Goal: Information Seeking & Learning: Learn about a topic

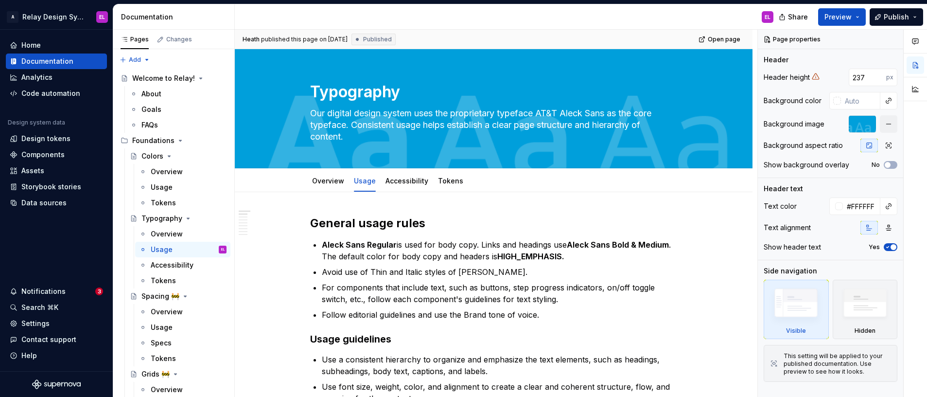
scroll to position [84, 0]
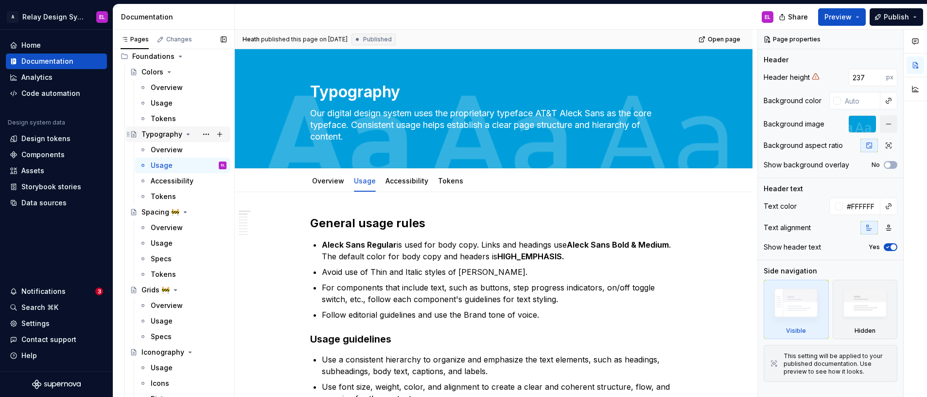
click at [160, 135] on div "Typography" at bounding box center [162, 134] width 41 height 10
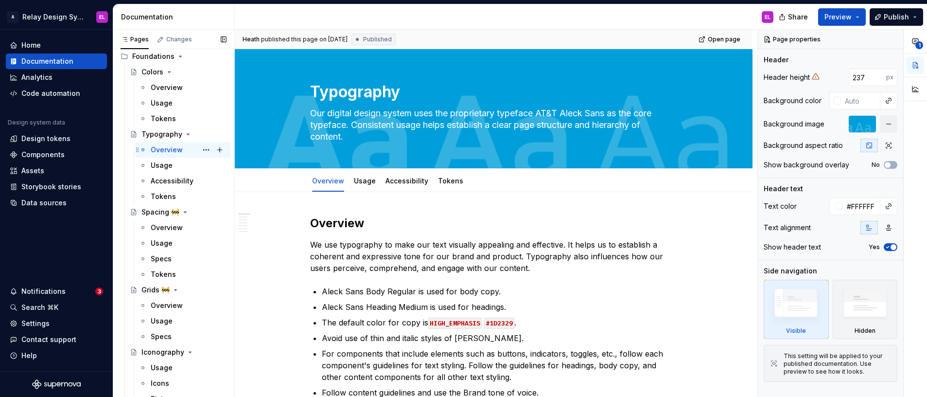
click at [166, 150] on div "Overview" at bounding box center [167, 150] width 32 height 10
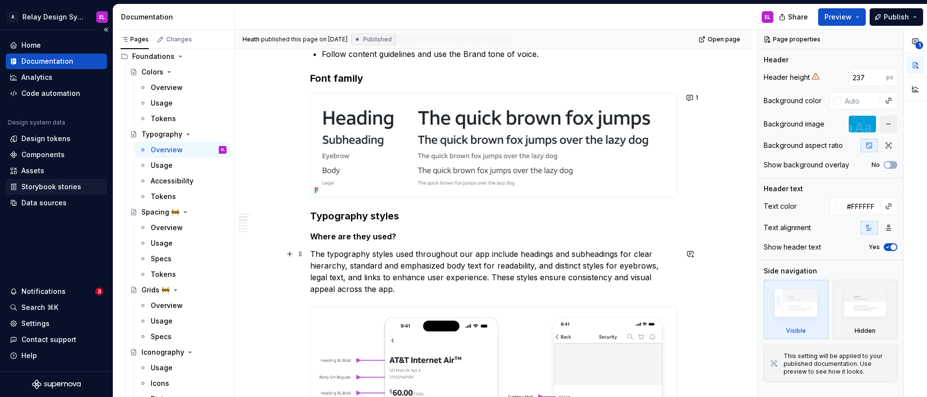
scroll to position [355, 0]
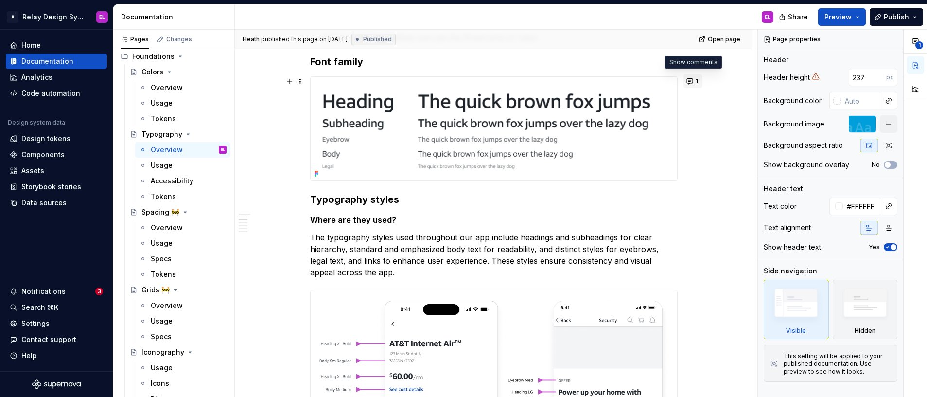
click at [691, 81] on button "1" at bounding box center [693, 81] width 19 height 14
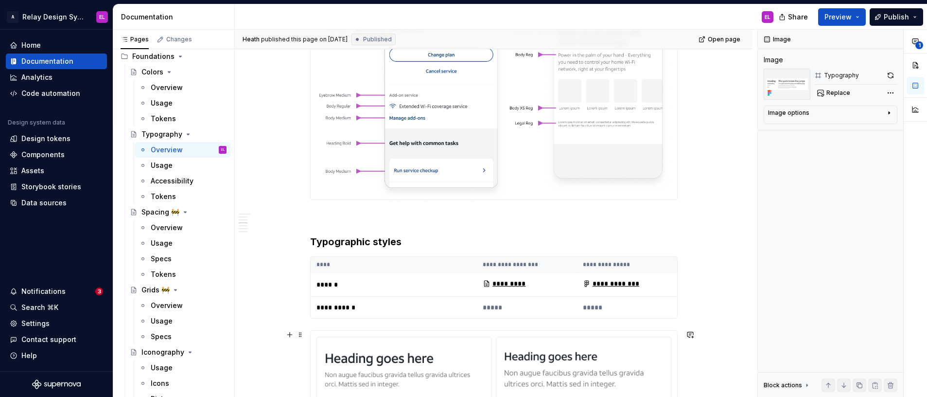
scroll to position [627, 0]
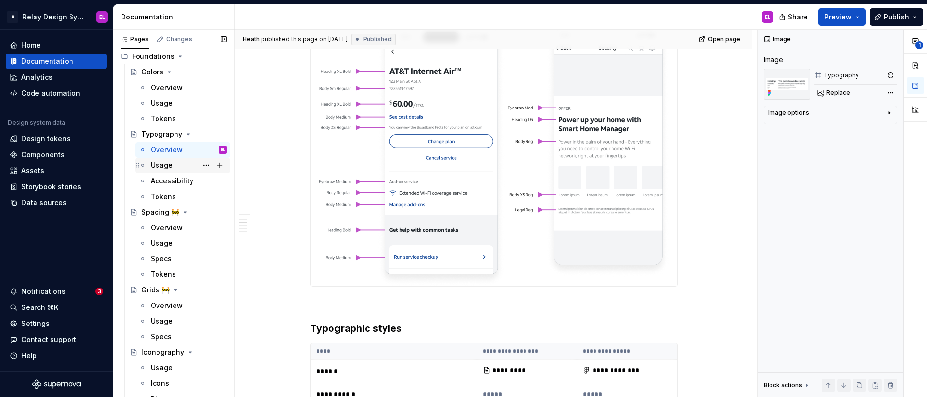
click at [165, 166] on div "Usage" at bounding box center [162, 165] width 22 height 10
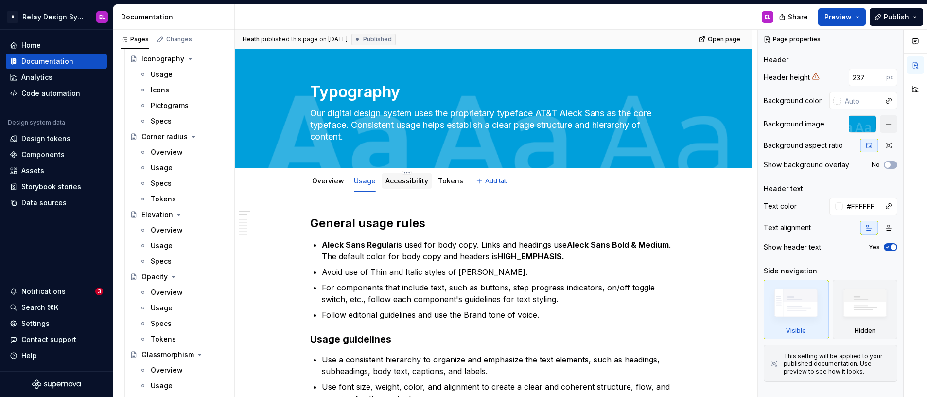
click at [398, 182] on link "Accessibility" at bounding box center [407, 181] width 43 height 8
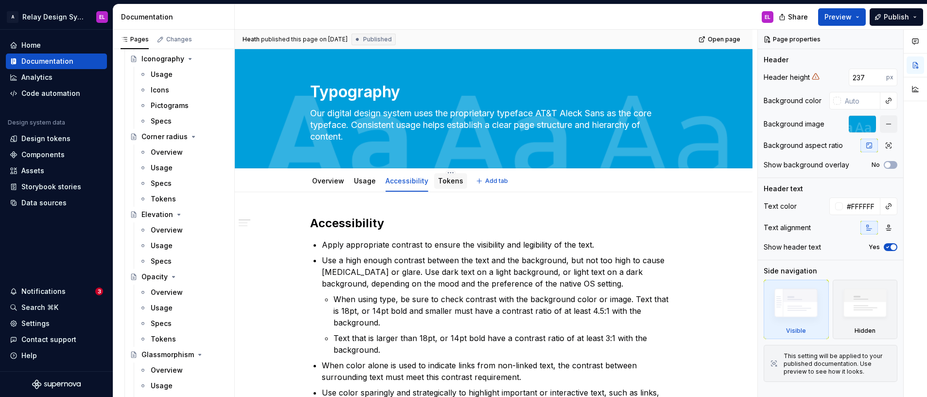
click at [442, 178] on link "Tokens" at bounding box center [450, 181] width 25 height 8
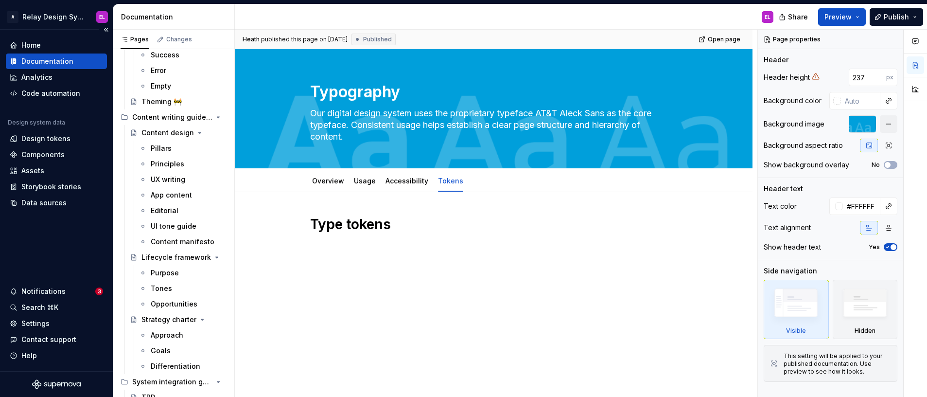
scroll to position [4488, 0]
click at [159, 212] on div "Editorial" at bounding box center [165, 212] width 28 height 10
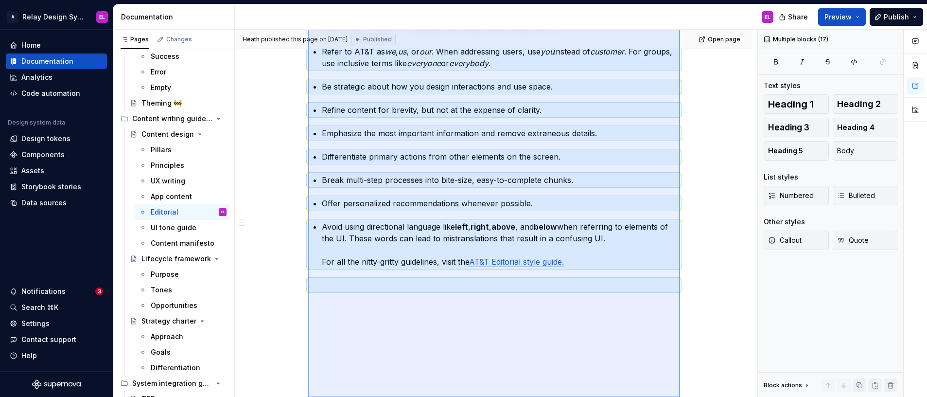
scroll to position [660, 0]
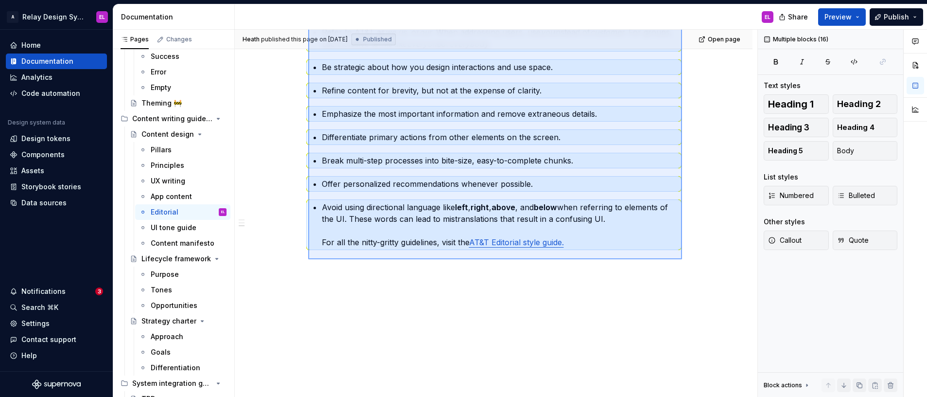
drag, startPoint x: 308, startPoint y: 101, endPoint x: 682, endPoint y: 259, distance: 406.2
click at [682, 259] on div "[PERSON_NAME] published this page on [DATE] Published Open page Content design …" at bounding box center [496, 214] width 523 height 368
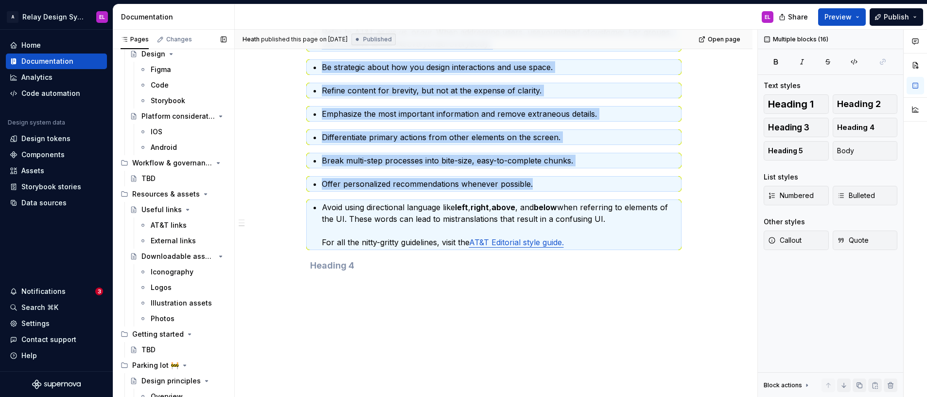
scroll to position [4849, 0]
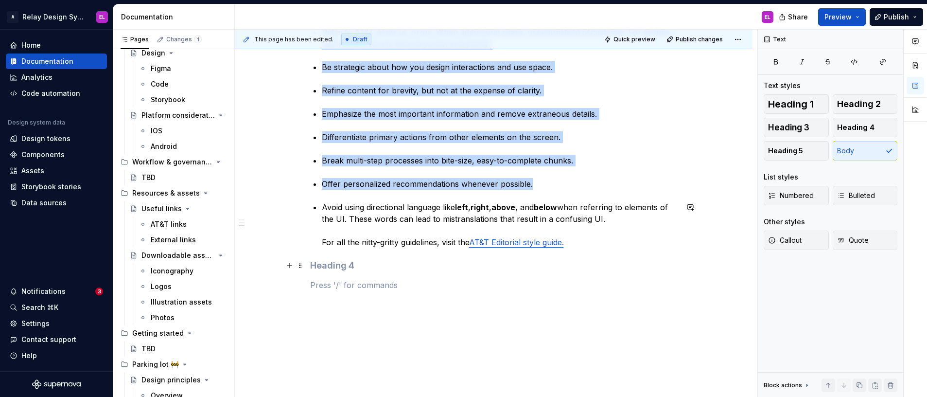
click at [481, 264] on h4 at bounding box center [494, 266] width 368 height 12
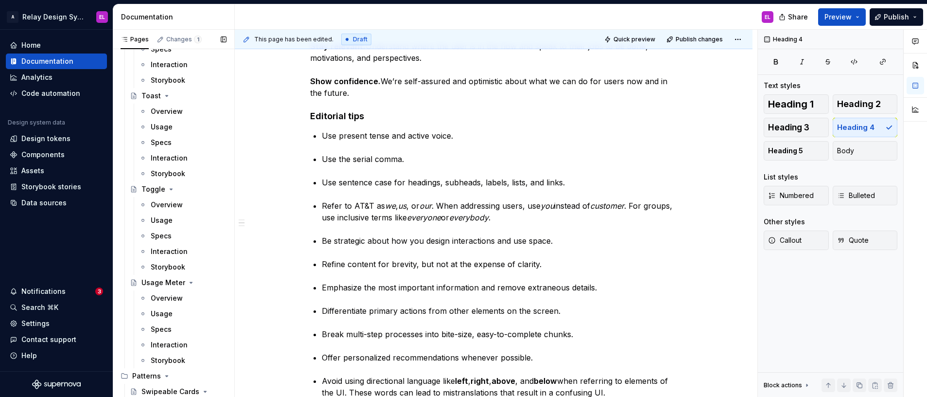
scroll to position [3941, 0]
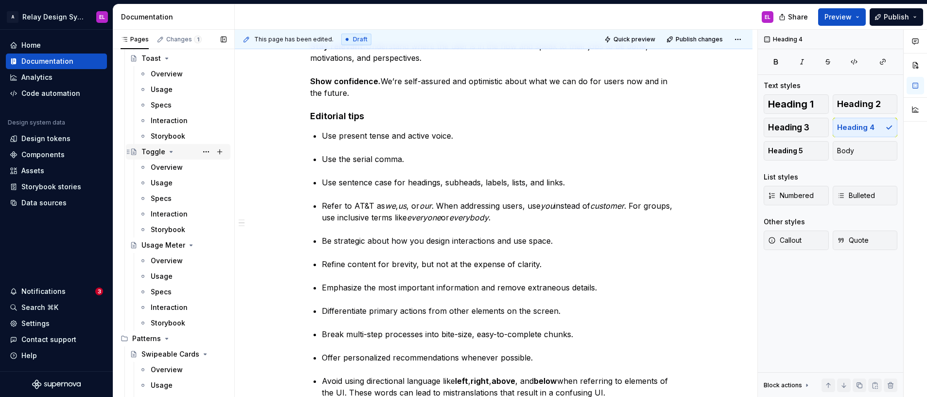
click at [150, 153] on div "Toggle" at bounding box center [154, 152] width 24 height 10
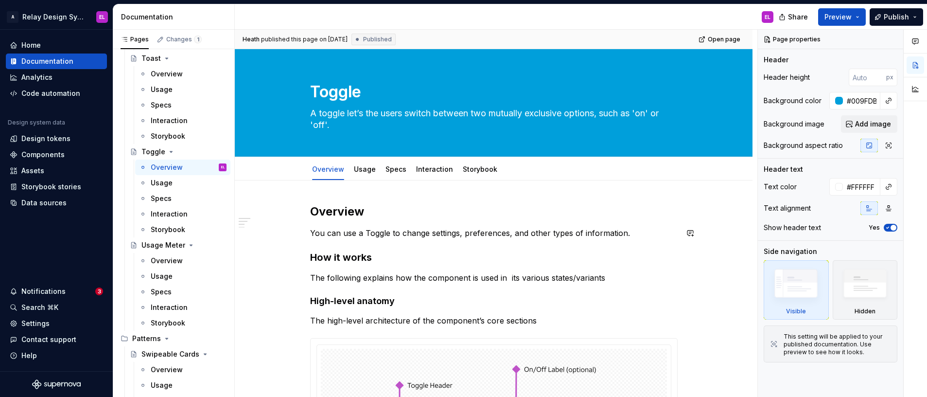
scroll to position [5, 0]
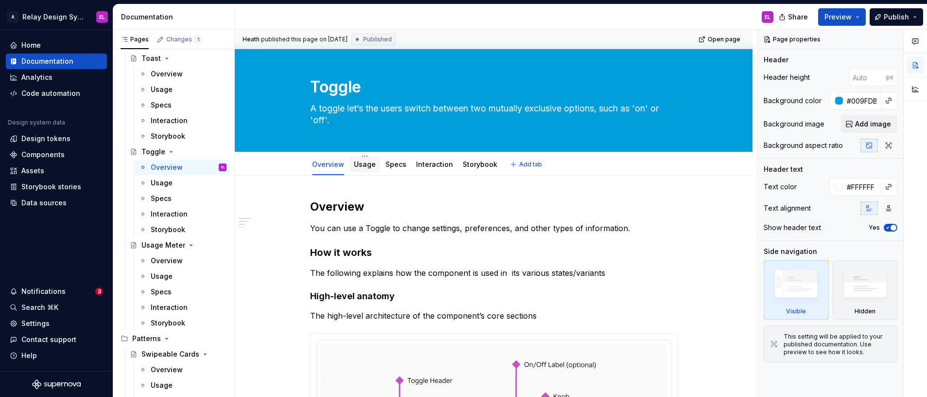
click at [364, 164] on link "Usage" at bounding box center [365, 164] width 22 height 8
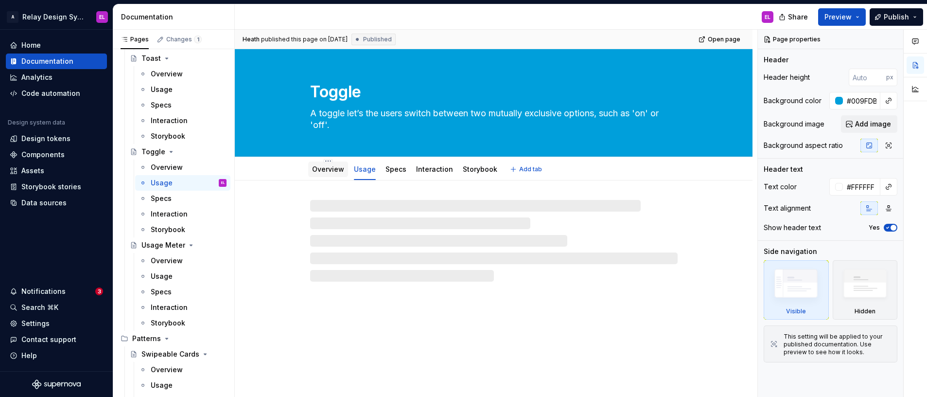
click at [324, 169] on link "Overview" at bounding box center [328, 169] width 32 height 8
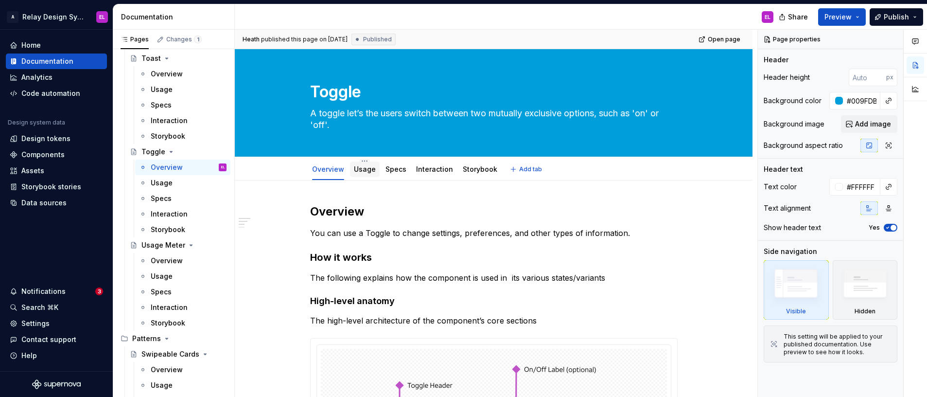
click at [367, 166] on link "Usage" at bounding box center [365, 169] width 22 height 8
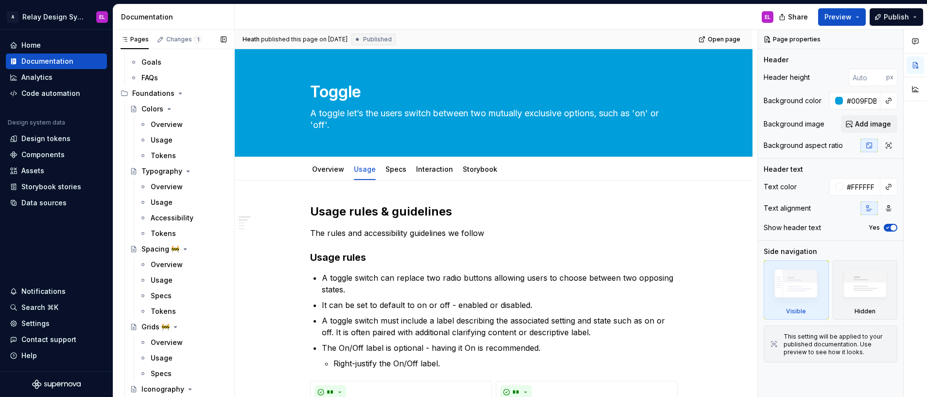
scroll to position [24, 0]
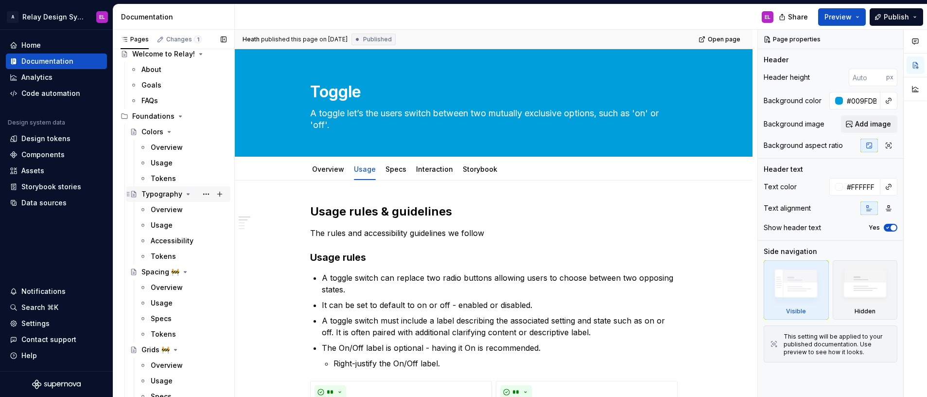
click at [162, 195] on div "Typography" at bounding box center [162, 194] width 41 height 10
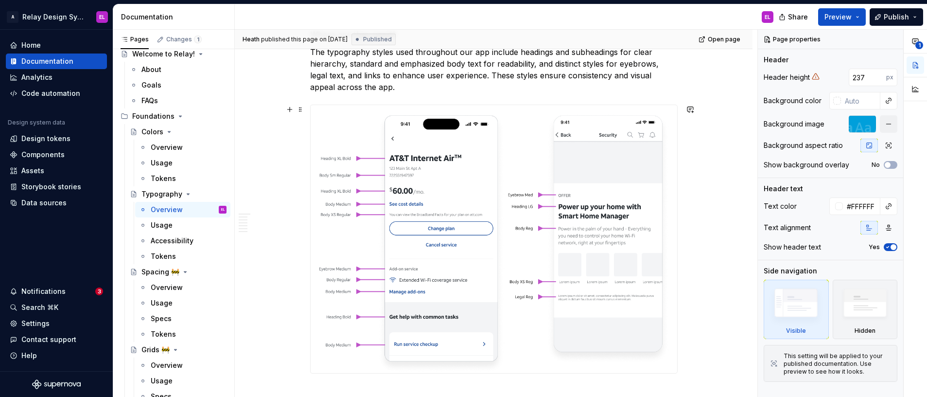
scroll to position [541, 0]
type textarea "*"
